Goal: Transaction & Acquisition: Subscribe to service/newsletter

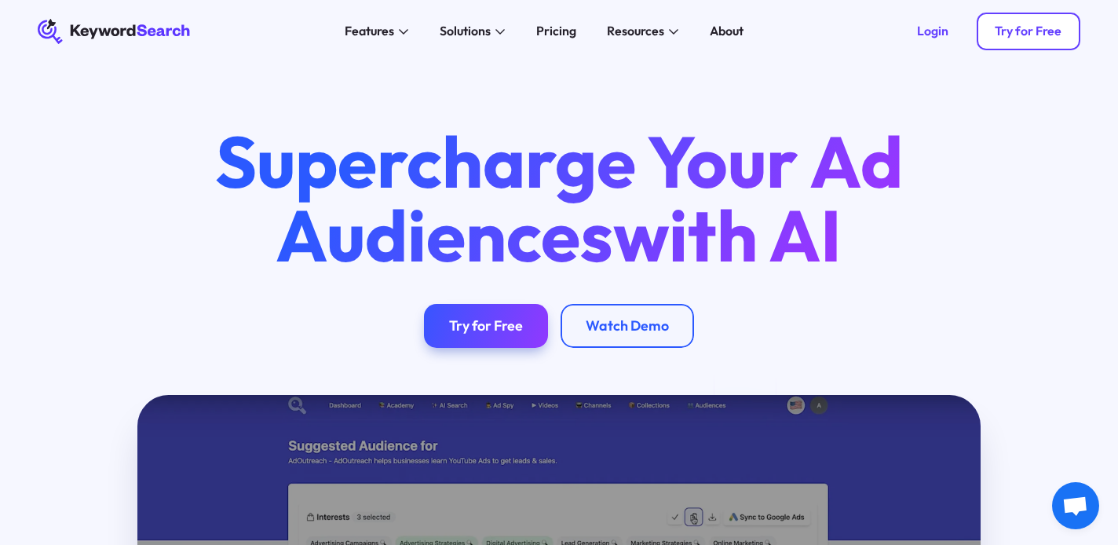
click at [1014, 35] on div "Try for Free" at bounding box center [1028, 32] width 67 height 16
